Goal: Check status: Check status

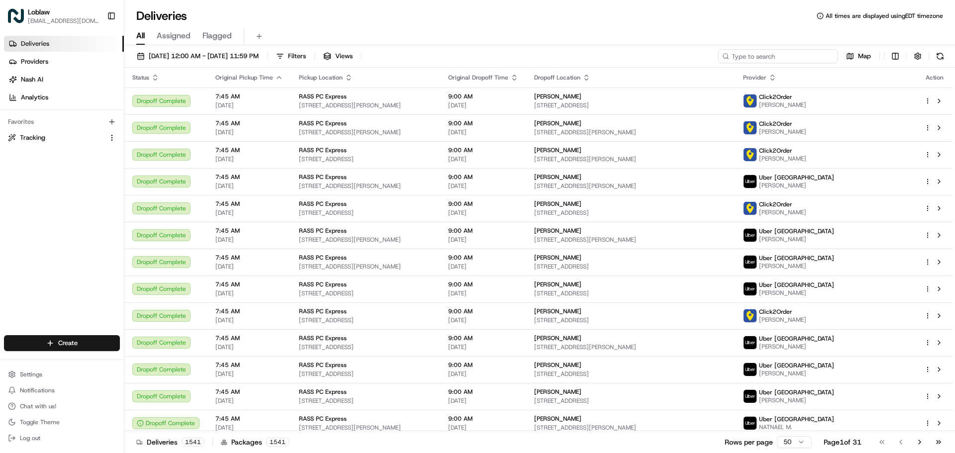
click at [787, 57] on input at bounding box center [777, 56] width 119 height 14
paste input "531900012891058"
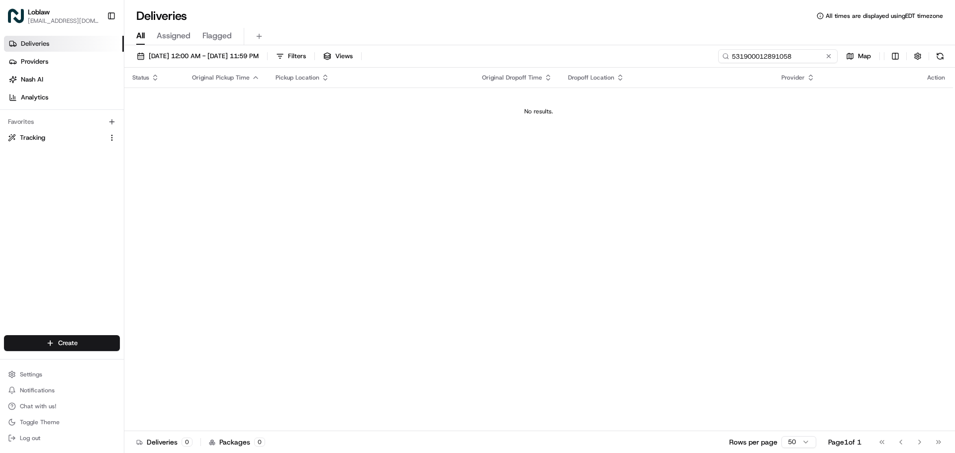
type input "531900012891058"
click at [259, 60] on span "[DATE] 12:00 AM - [DATE] 11:59 PM" at bounding box center [204, 56] width 110 height 9
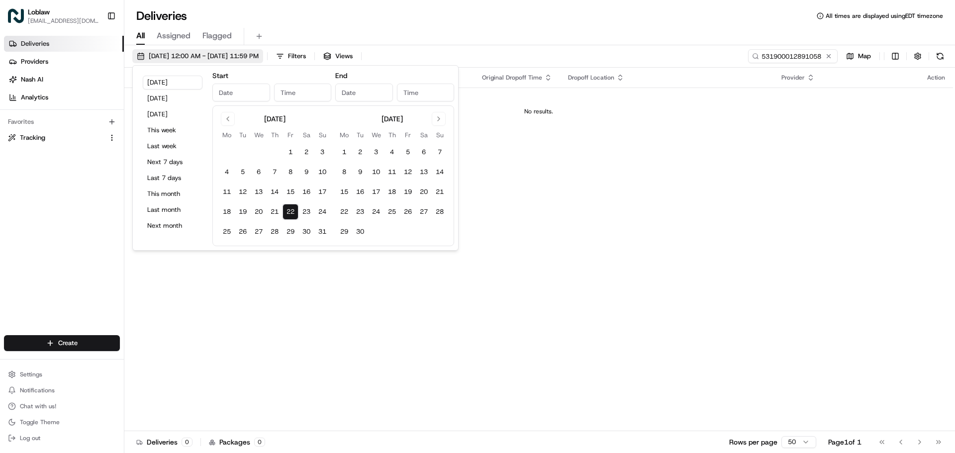
type input "[DATE]"
type input "12:00 AM"
type input "[DATE]"
type input "11:59 PM"
click at [303, 211] on button "23" at bounding box center [307, 212] width 16 height 16
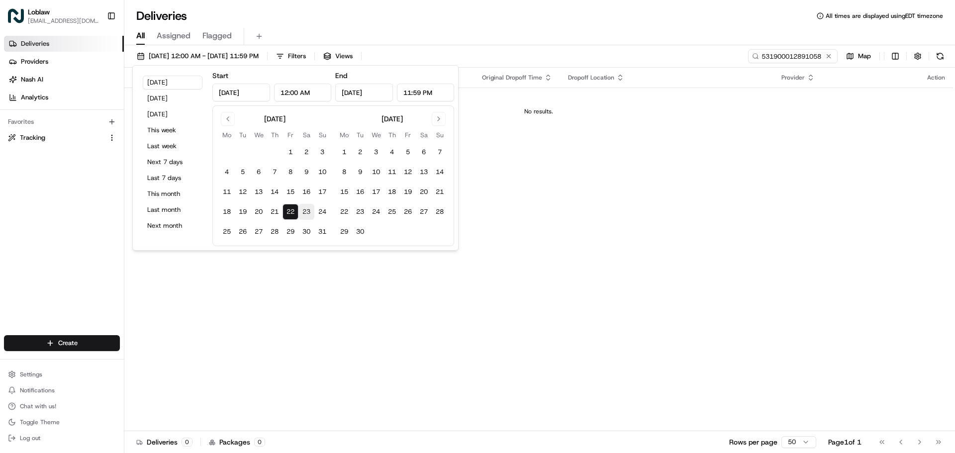
type input "[DATE]"
click at [320, 212] on button "24" at bounding box center [322, 212] width 16 height 16
type input "[DATE]"
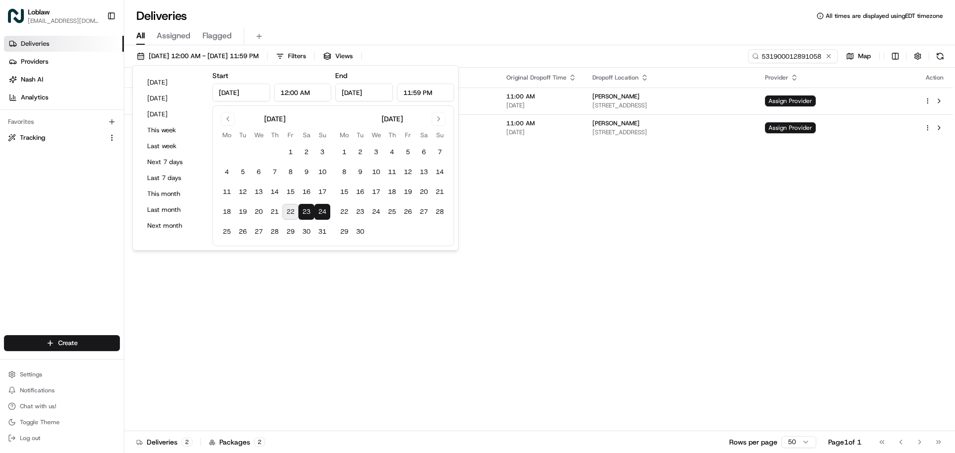
click at [532, 38] on div "All Assigned Flagged" at bounding box center [539, 36] width 831 height 17
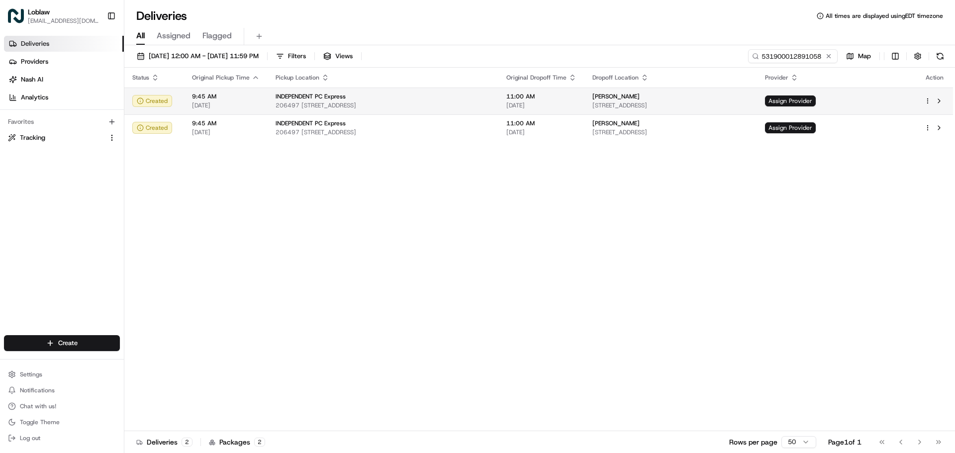
click at [585, 98] on td "[PERSON_NAME] [STREET_ADDRESS]" at bounding box center [671, 101] width 173 height 27
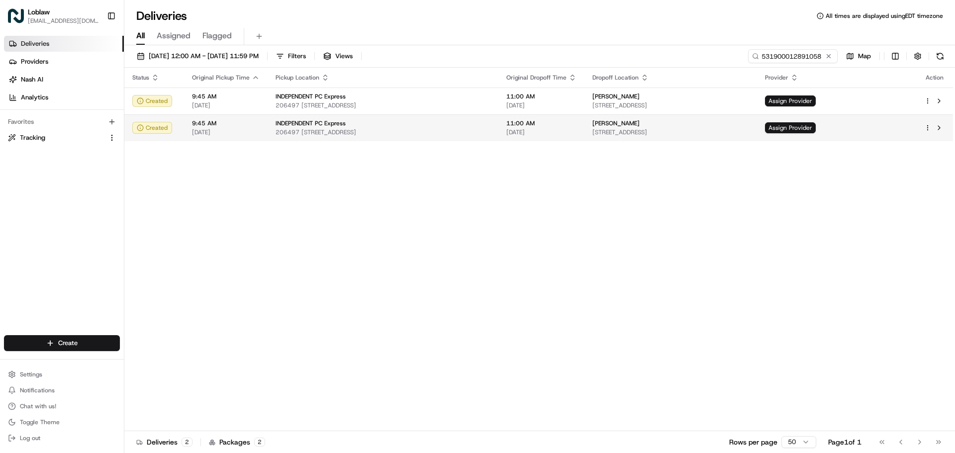
click at [749, 125] on div "[PERSON_NAME]" at bounding box center [671, 123] width 157 height 8
click at [940, 129] on button at bounding box center [939, 128] width 12 height 12
